Goal: Task Accomplishment & Management: Manage account settings

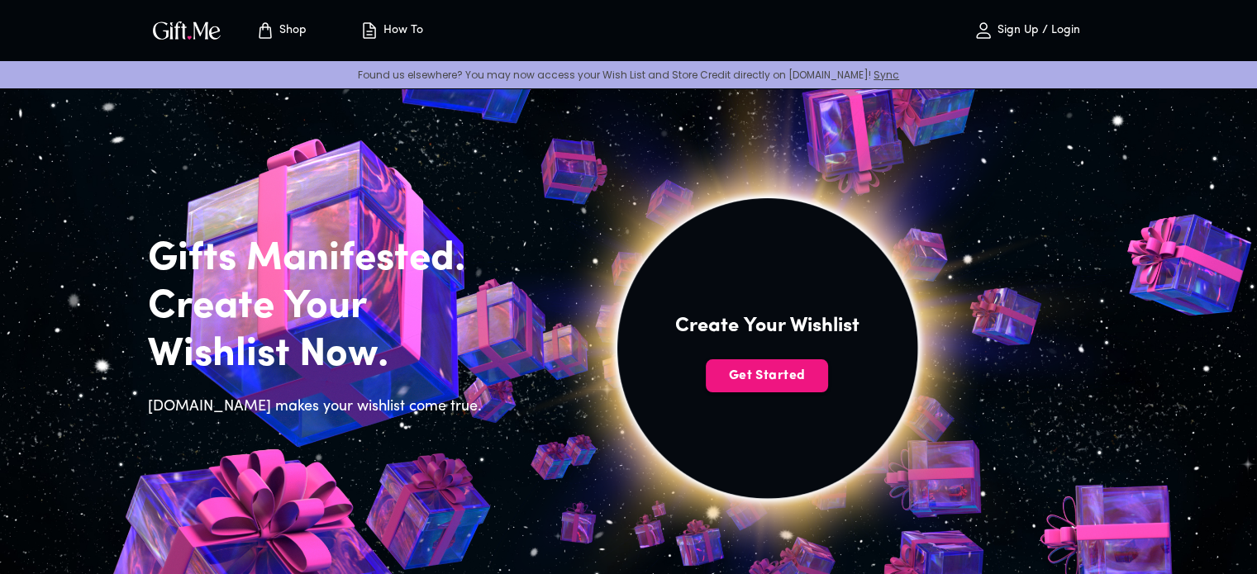
click at [1024, 41] on button "Sign Up / Login" at bounding box center [1027, 30] width 165 height 53
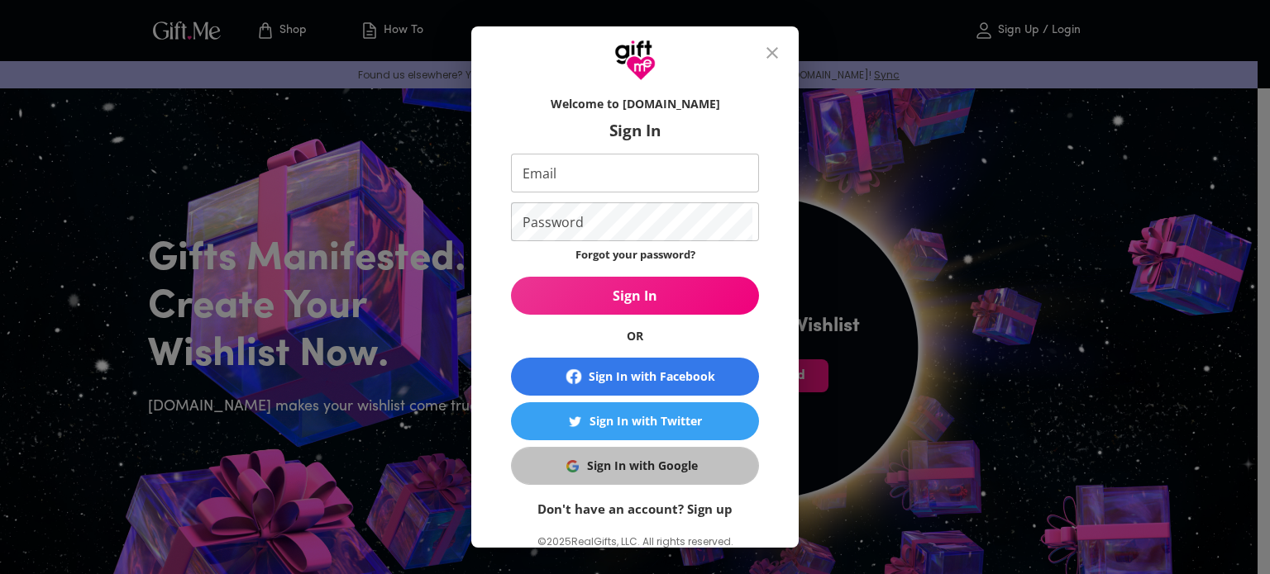
click at [674, 460] on div "Sign In with Google" at bounding box center [642, 466] width 111 height 18
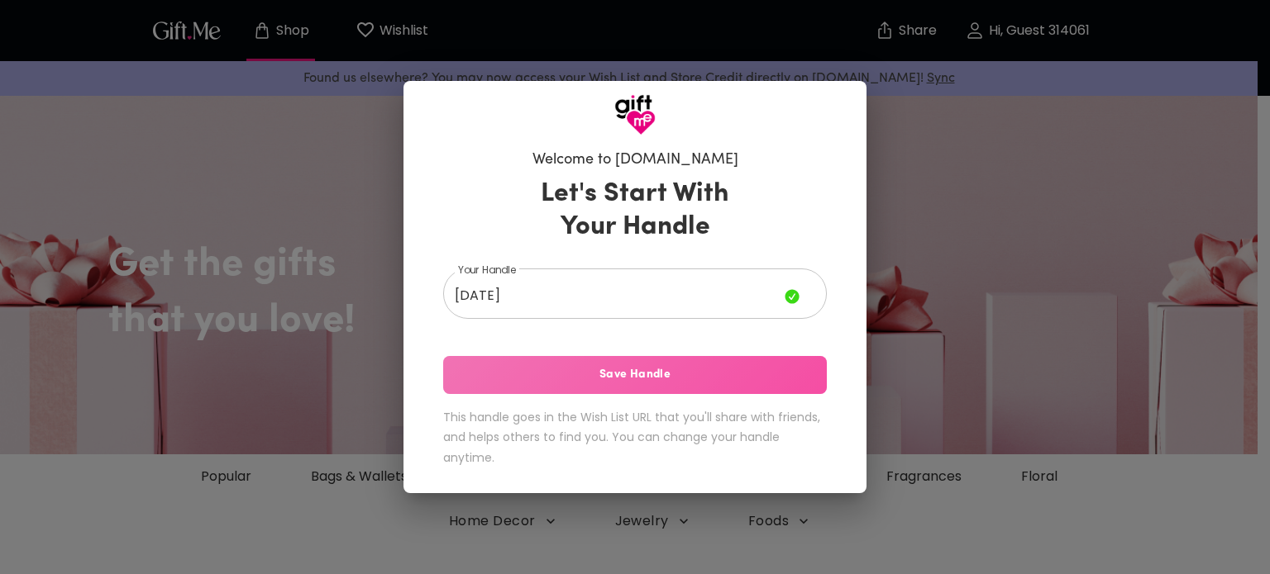
click at [767, 379] on span "Save Handle" at bounding box center [635, 375] width 384 height 18
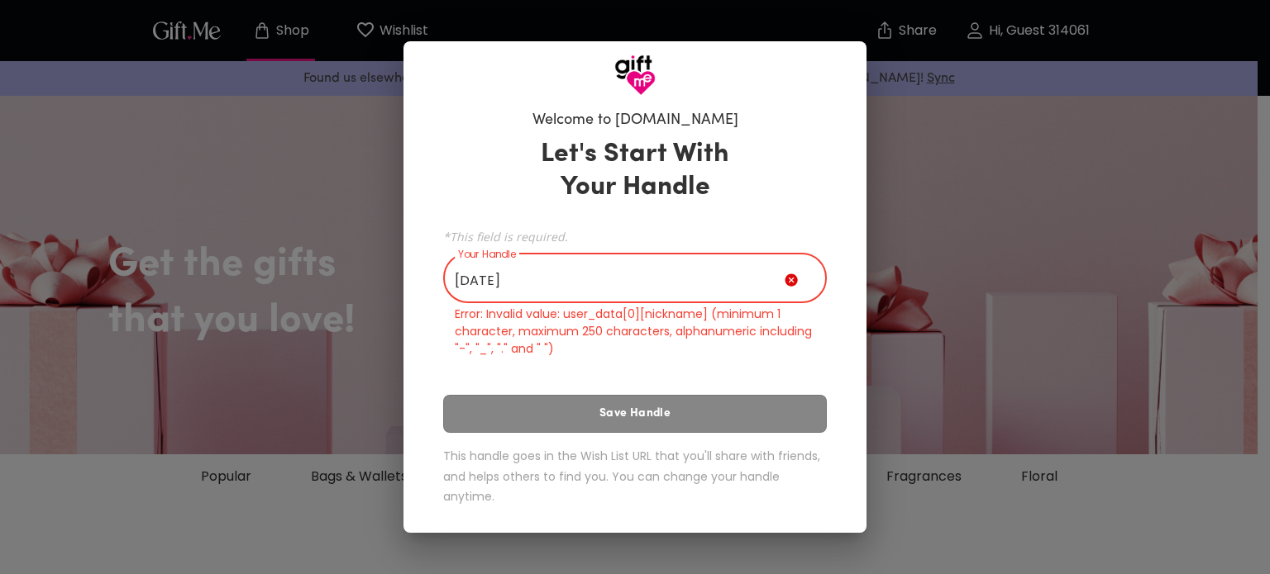
click at [459, 269] on input "่ี[DATE]" at bounding box center [613, 280] width 341 height 46
click at [482, 281] on input "่ี[DATE]" at bounding box center [613, 280] width 341 height 46
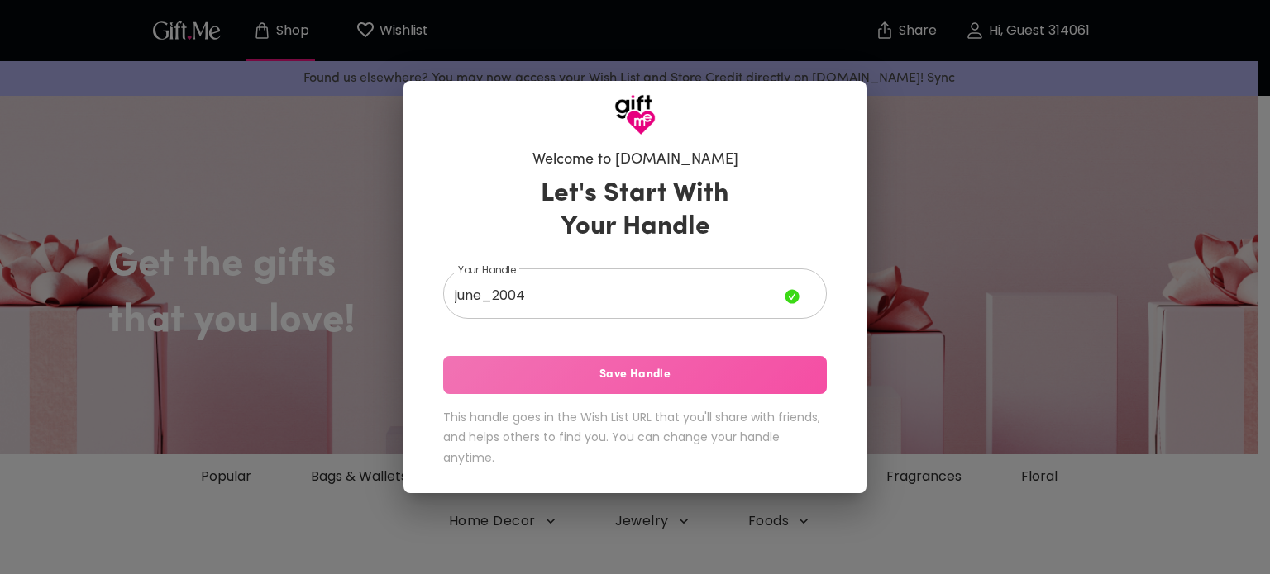
click at [549, 376] on span "Save Handle" at bounding box center [635, 375] width 384 height 18
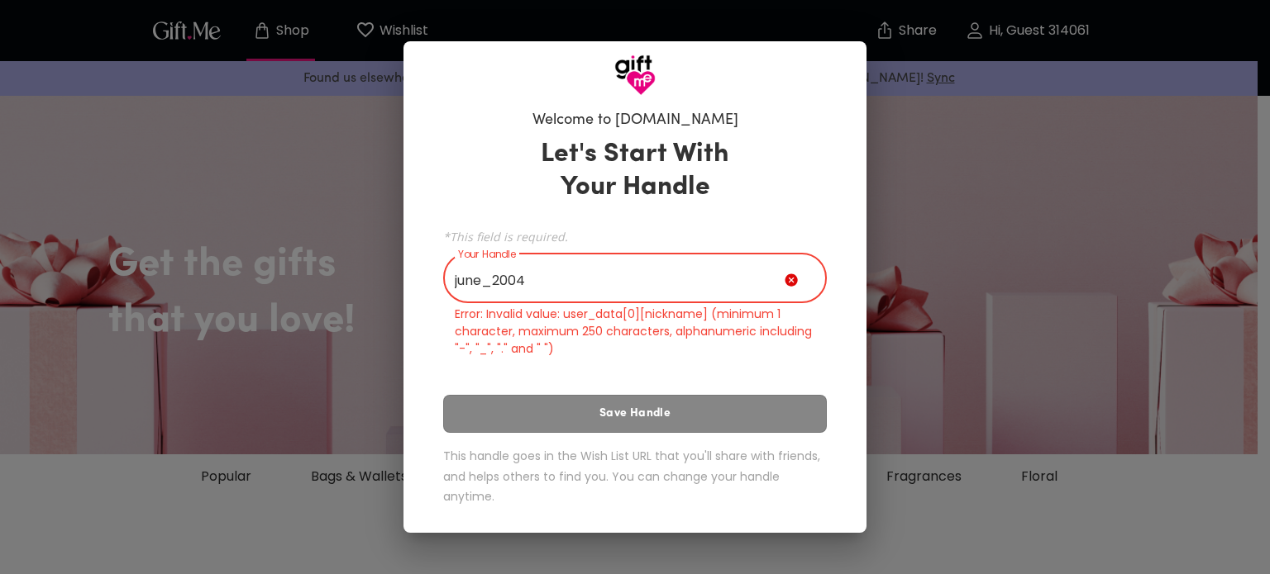
click at [481, 278] on input "่ีjune_2004" at bounding box center [613, 280] width 341 height 46
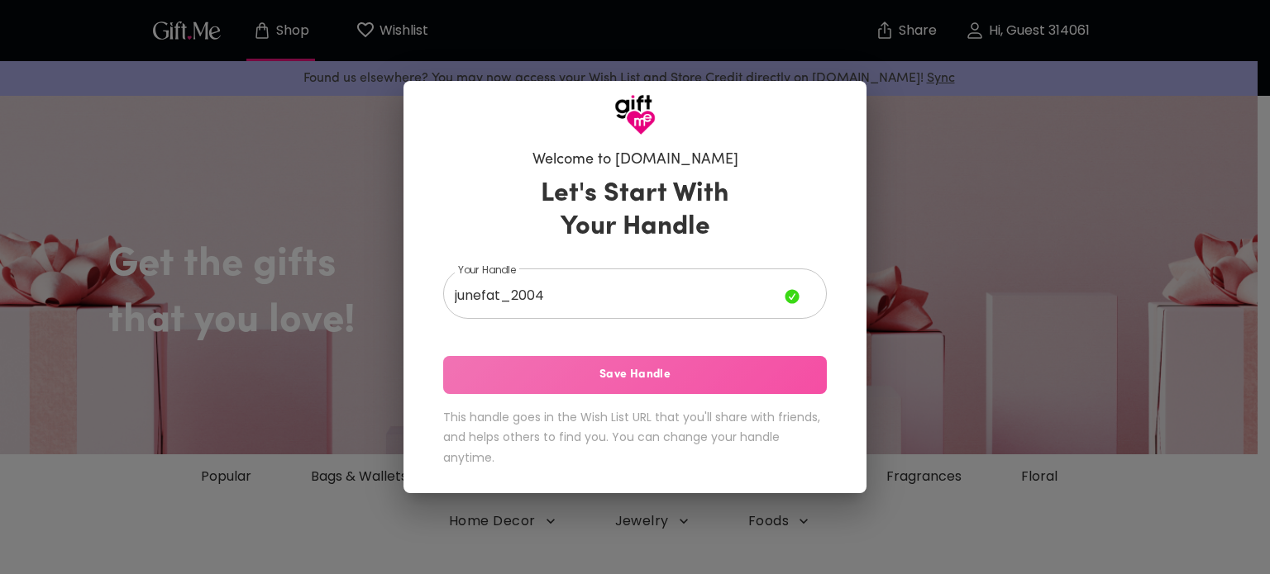
click at [516, 360] on button "Save Handle" at bounding box center [635, 375] width 384 height 38
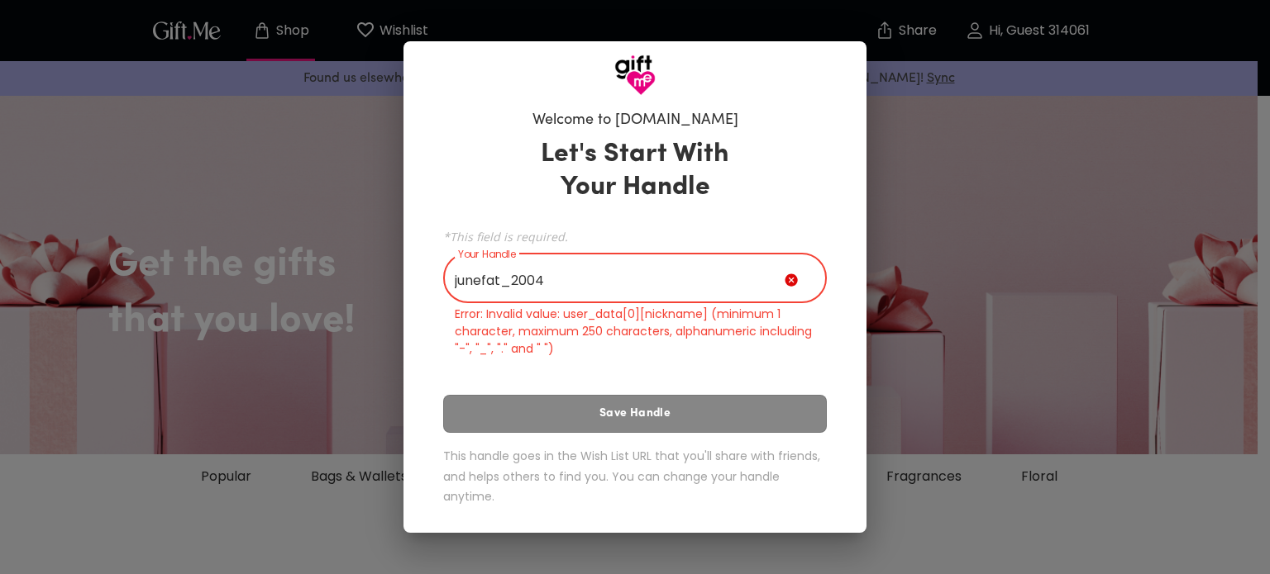
click at [512, 284] on input "่ีjunefat_2004" at bounding box center [613, 280] width 341 height 46
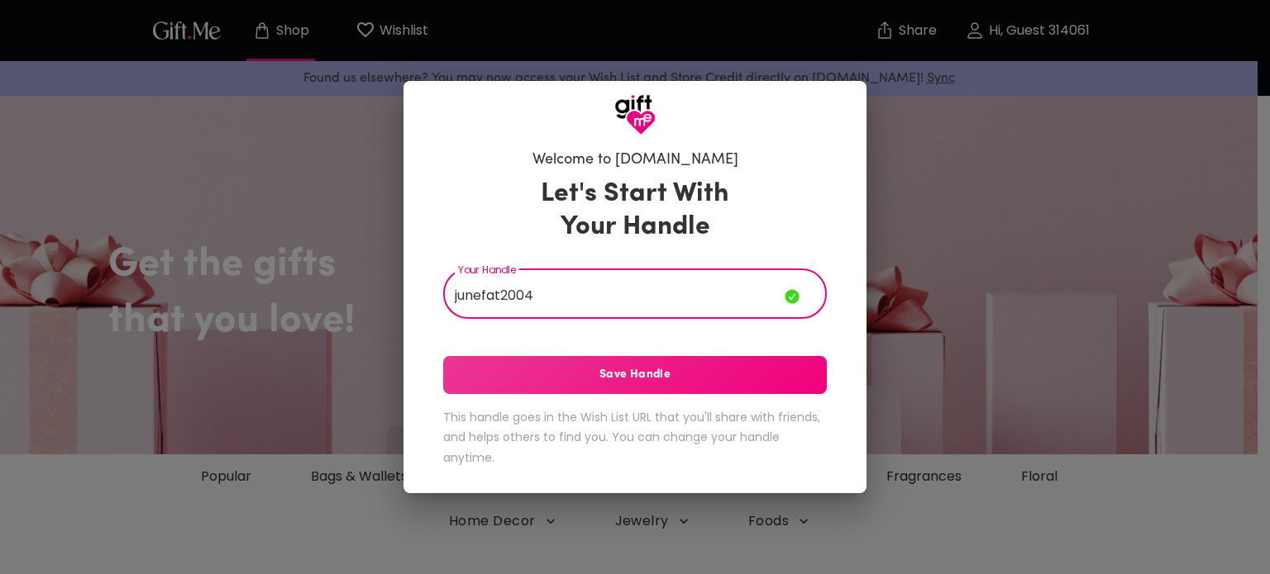
type input "่ีjunefat2004"
click at [532, 365] on button "Save Handle" at bounding box center [635, 375] width 384 height 38
